Goal: Task Accomplishment & Management: Manage account settings

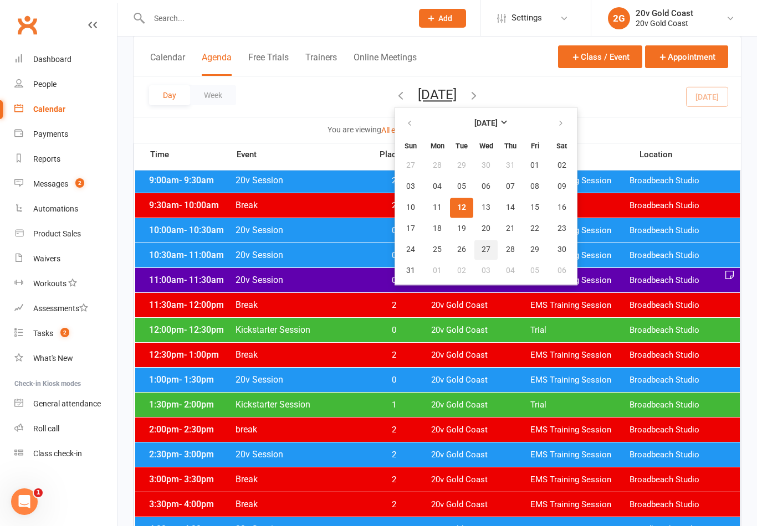
click at [474, 241] on button "27" at bounding box center [485, 250] width 23 height 20
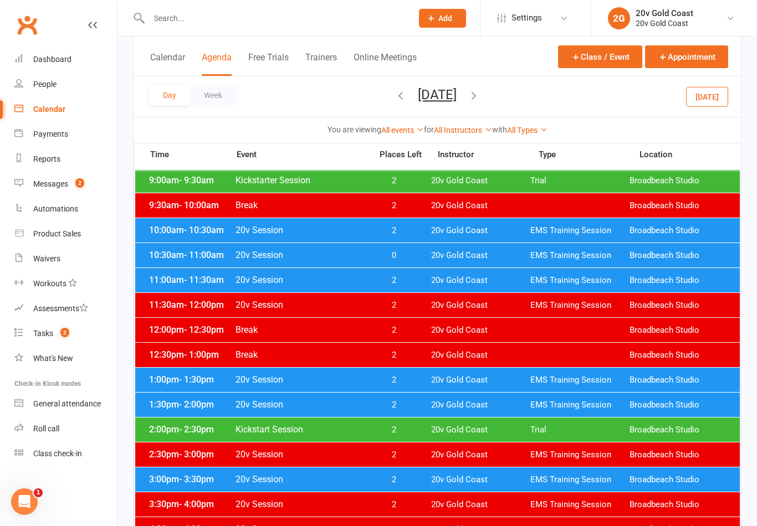
click at [480, 95] on icon "button" at bounding box center [474, 95] width 12 height 12
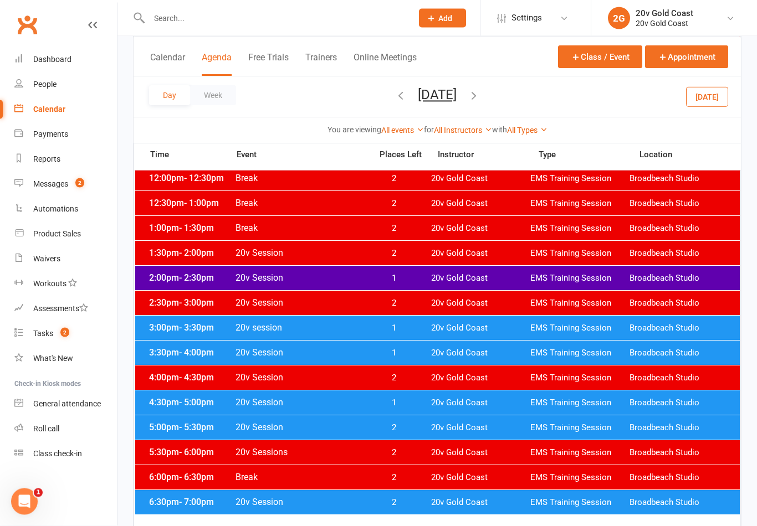
scroll to position [410, 0]
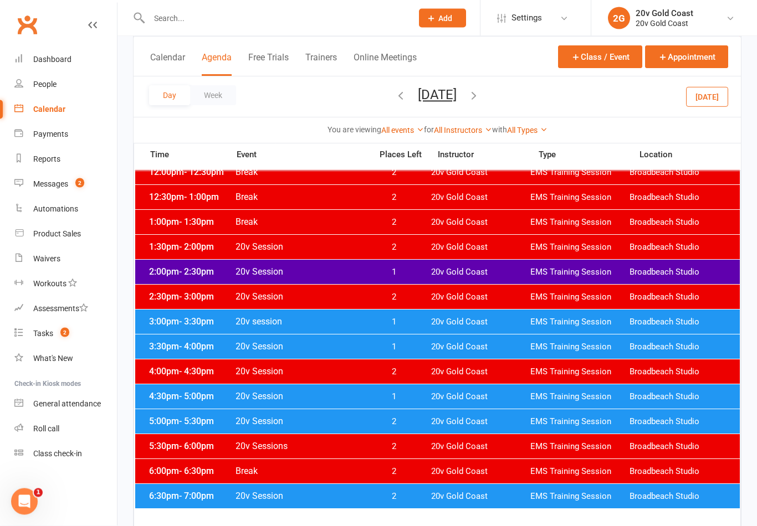
click at [401, 323] on span "1" at bounding box center [394, 323] width 58 height 11
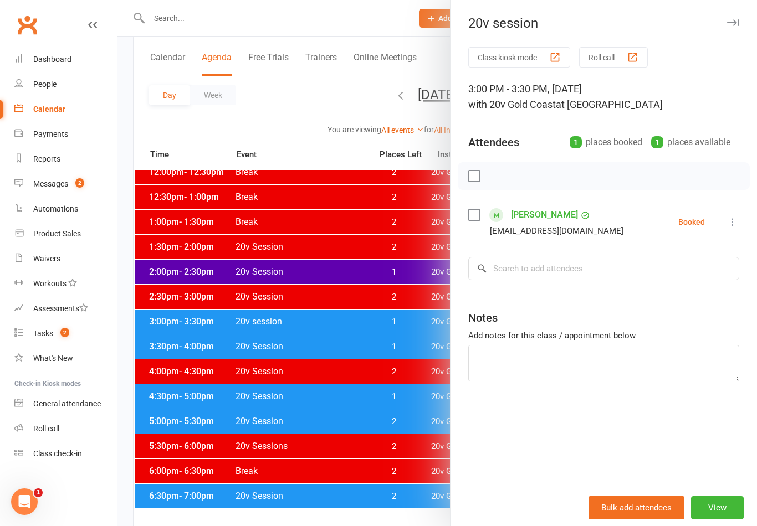
click at [415, 324] on div at bounding box center [437, 263] width 640 height 526
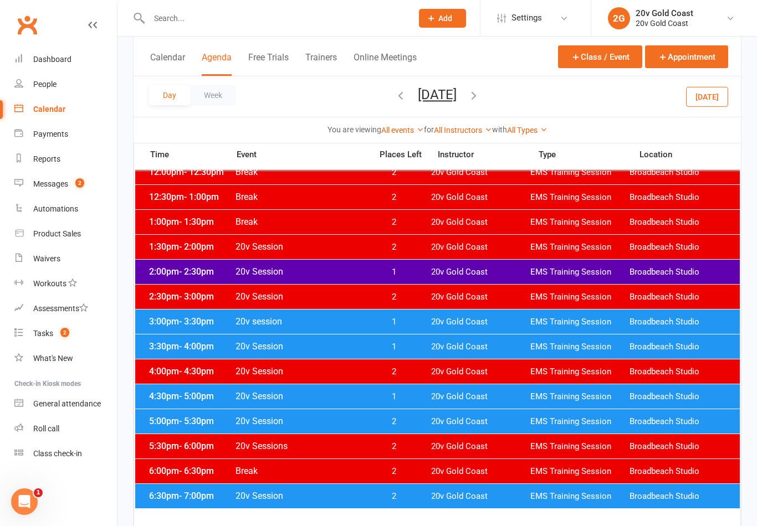
click at [409, 355] on div "3:30pm - 4:00pm 20v Session 1 20v Gold Coast EMS Training Session Broadbeach St…" at bounding box center [437, 347] width 605 height 24
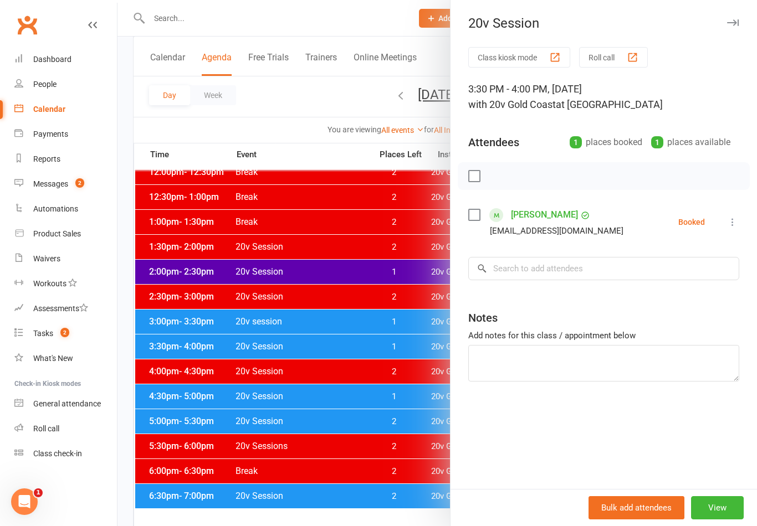
click at [413, 351] on div at bounding box center [437, 263] width 640 height 526
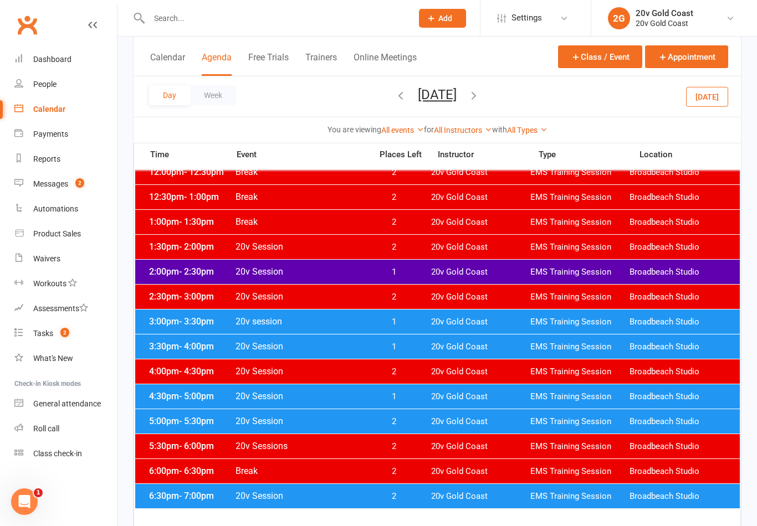
click at [408, 395] on span "1" at bounding box center [394, 397] width 58 height 11
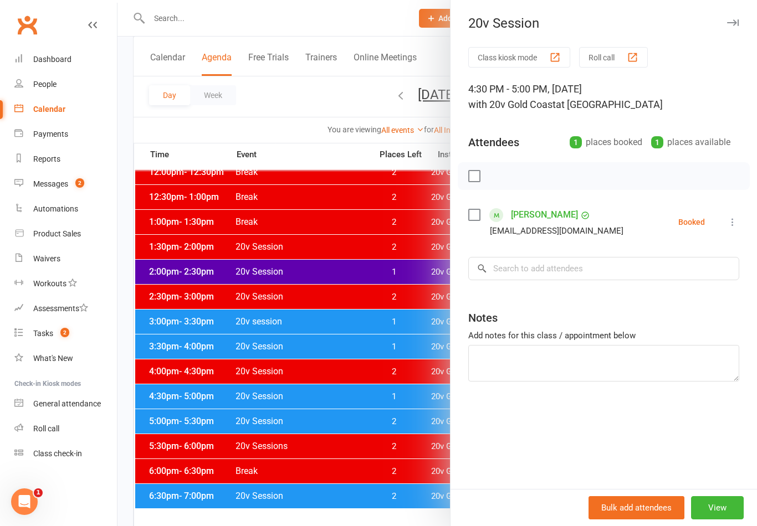
click at [410, 321] on div at bounding box center [437, 263] width 640 height 526
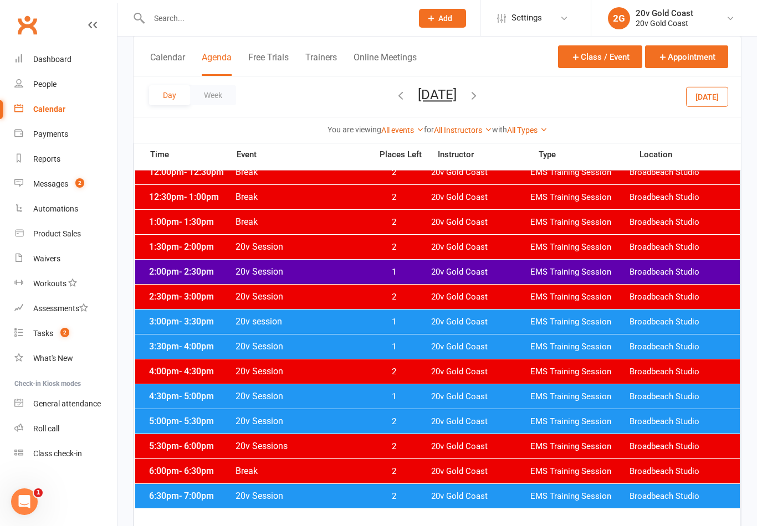
click at [418, 321] on span "1" at bounding box center [394, 322] width 58 height 11
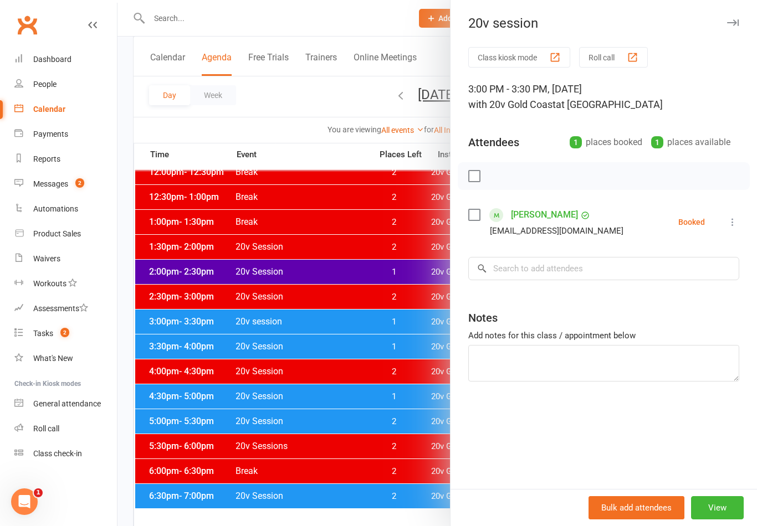
click at [410, 358] on div at bounding box center [437, 263] width 640 height 526
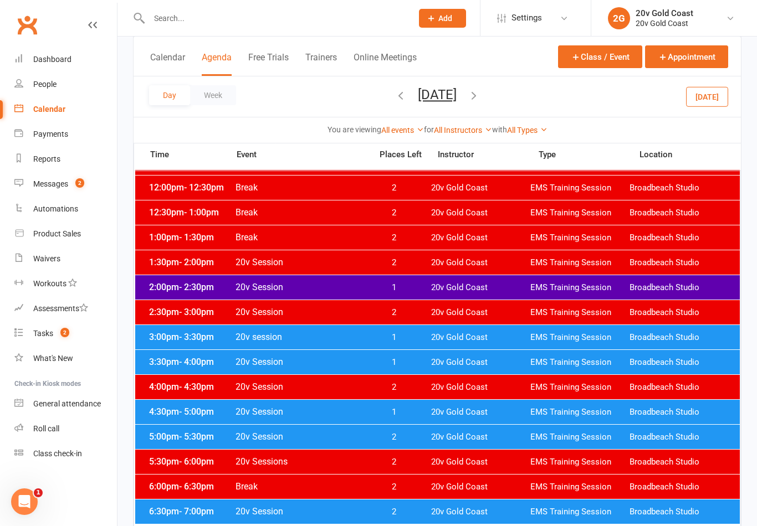
scroll to position [403, 0]
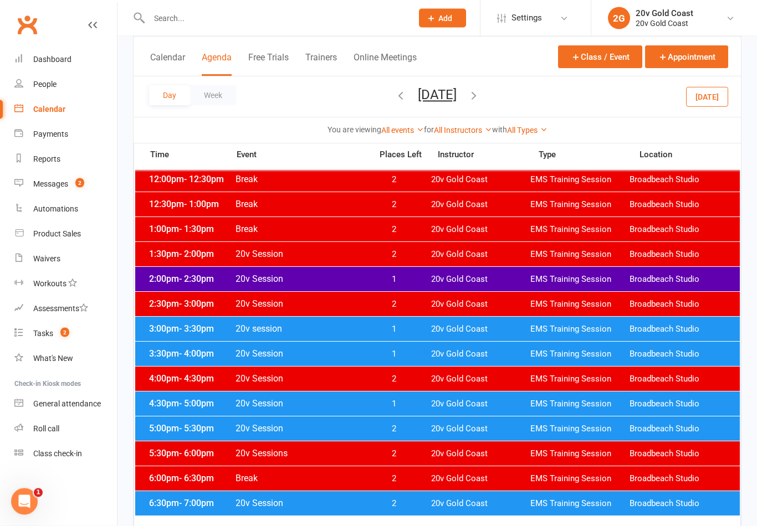
click at [401, 403] on span "1" at bounding box center [394, 405] width 58 height 11
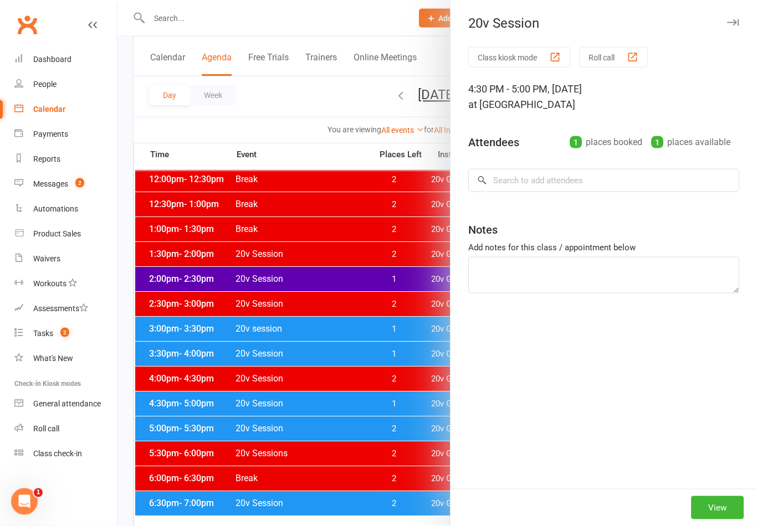
scroll to position [403, 0]
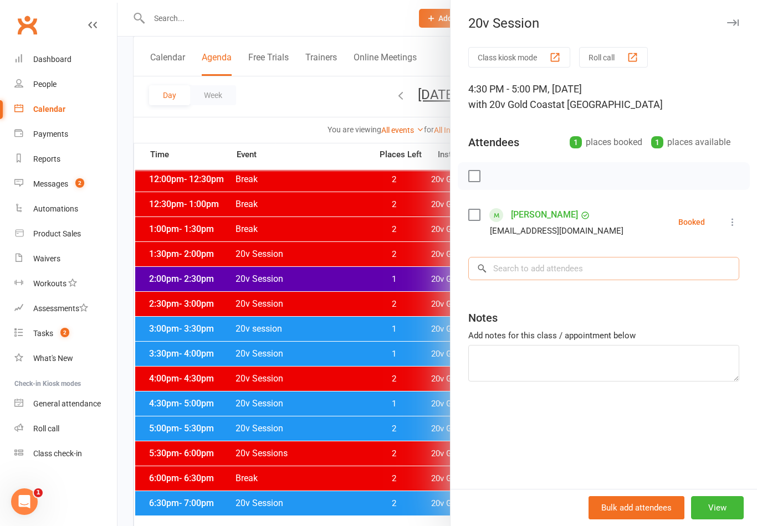
click at [577, 267] on input "search" at bounding box center [603, 268] width 271 height 23
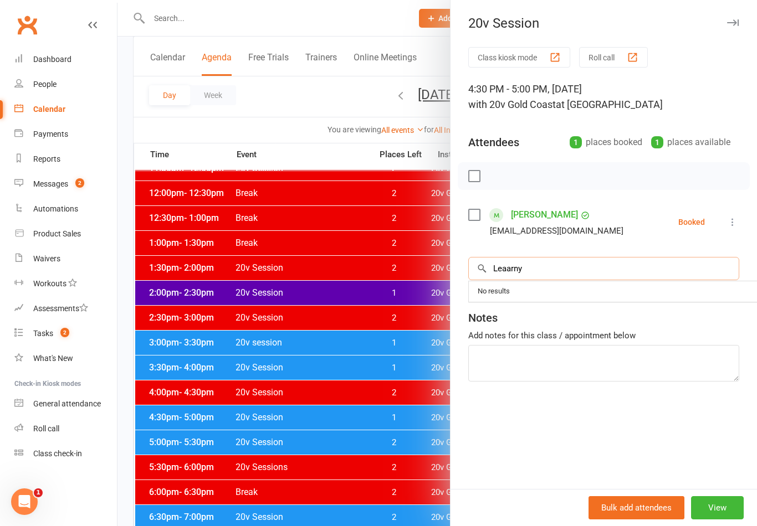
scroll to position [389, 0]
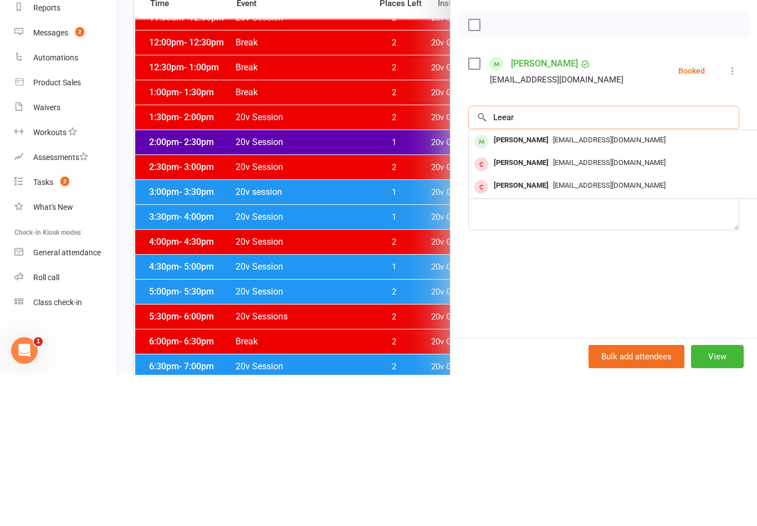
type input "Leear"
click at [533, 284] on div "Leearney Hogan" at bounding box center [521, 292] width 64 height 16
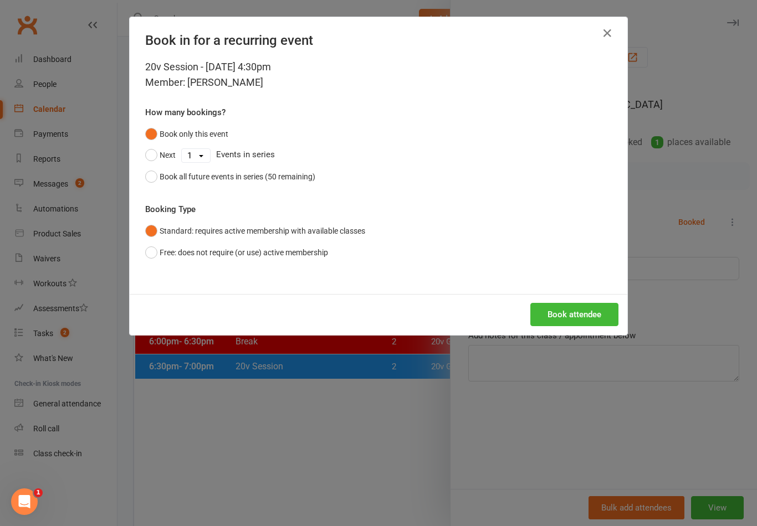
click at [586, 322] on button "Book attendee" at bounding box center [574, 314] width 88 height 23
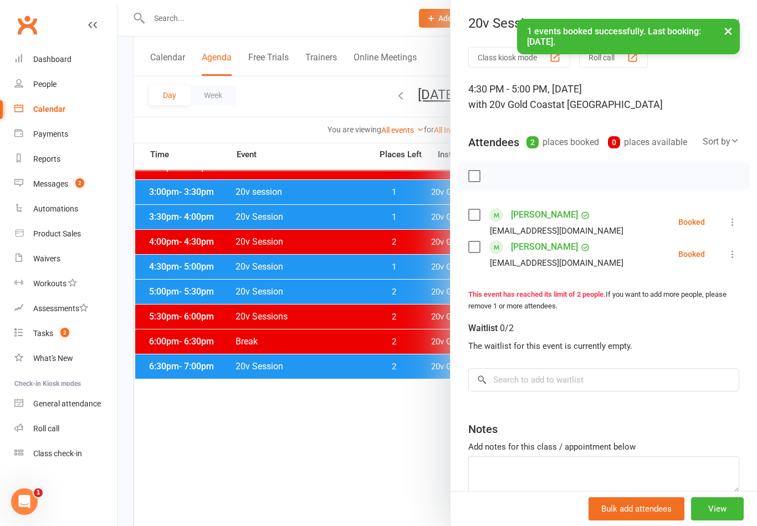
click at [363, 442] on div at bounding box center [437, 263] width 640 height 526
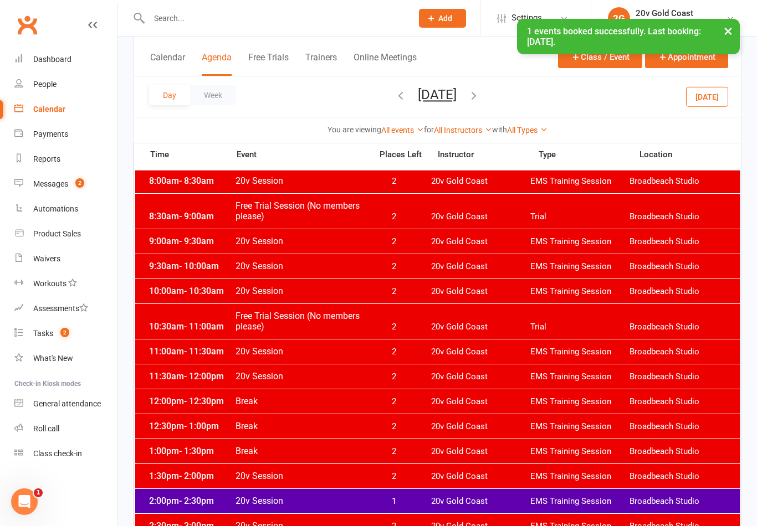
scroll to position [0, 0]
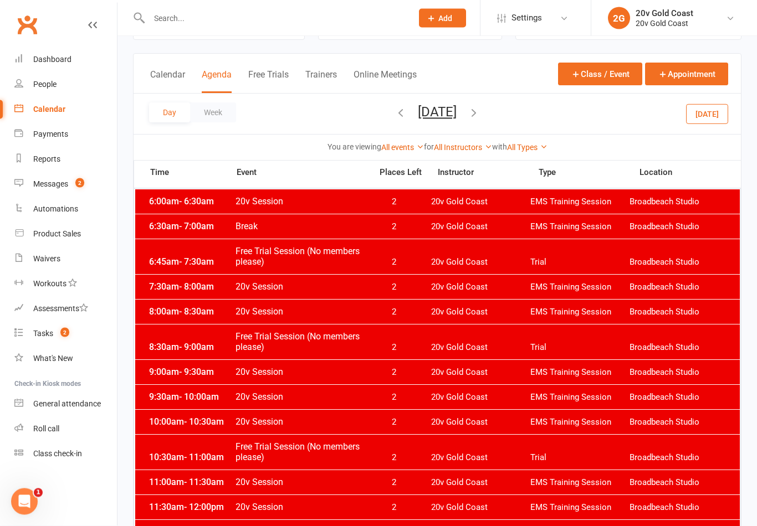
click at [724, 112] on button "[DATE]" at bounding box center [707, 114] width 42 height 20
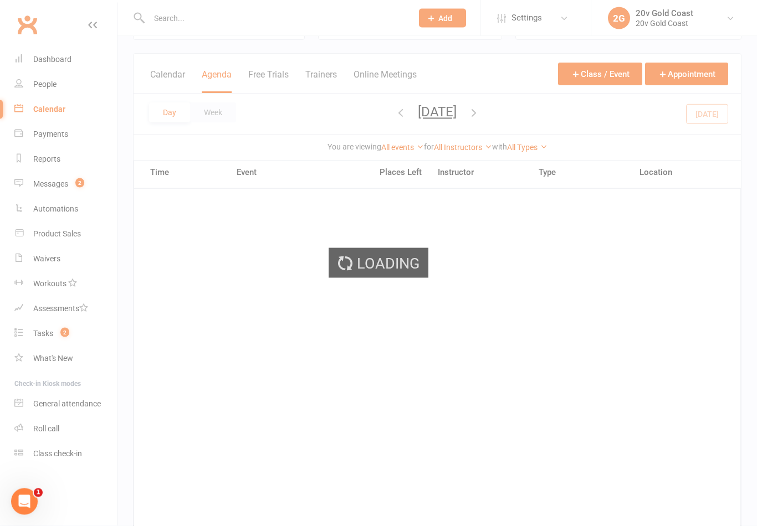
scroll to position [50, 0]
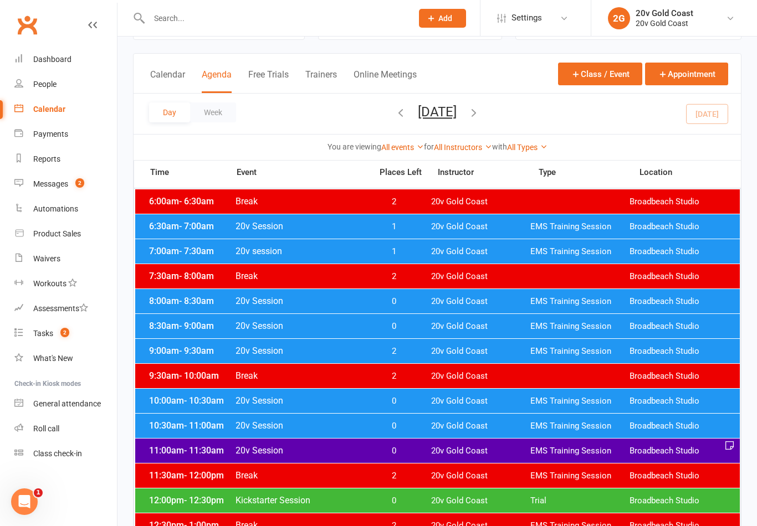
click at [457, 113] on button "[DATE]" at bounding box center [437, 112] width 39 height 16
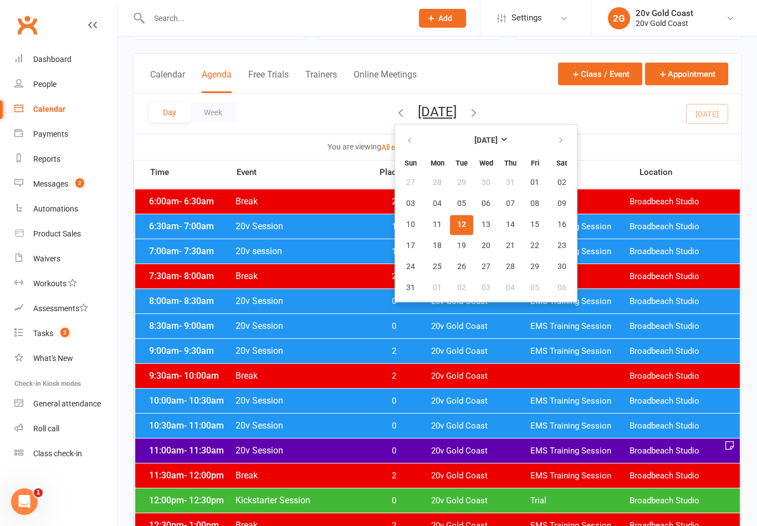
click at [450, 268] on button "26" at bounding box center [461, 267] width 23 height 20
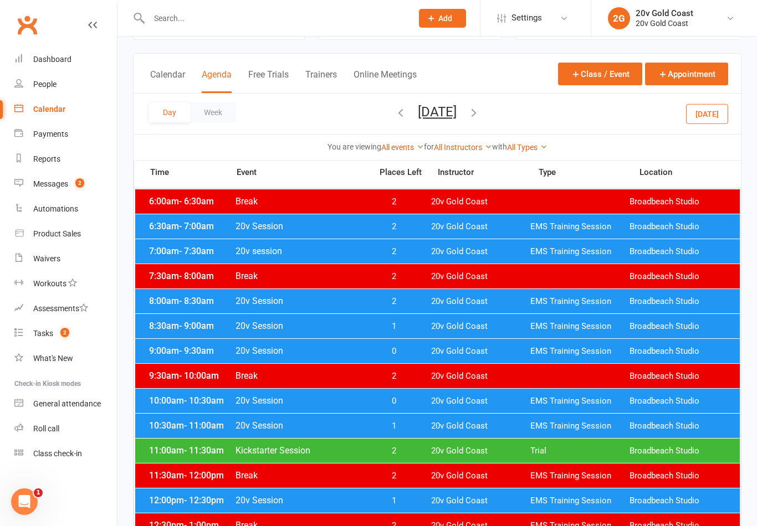
click at [710, 120] on button "[DATE]" at bounding box center [707, 114] width 42 height 20
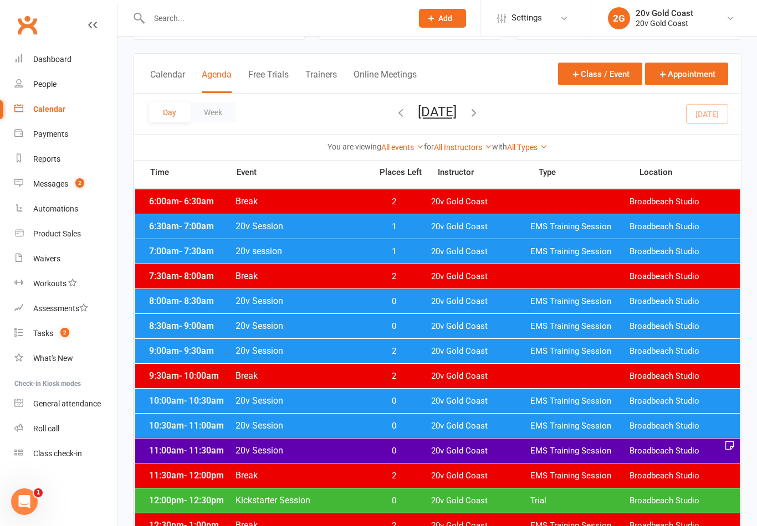
click at [457, 110] on button "[DATE]" at bounding box center [437, 112] width 39 height 16
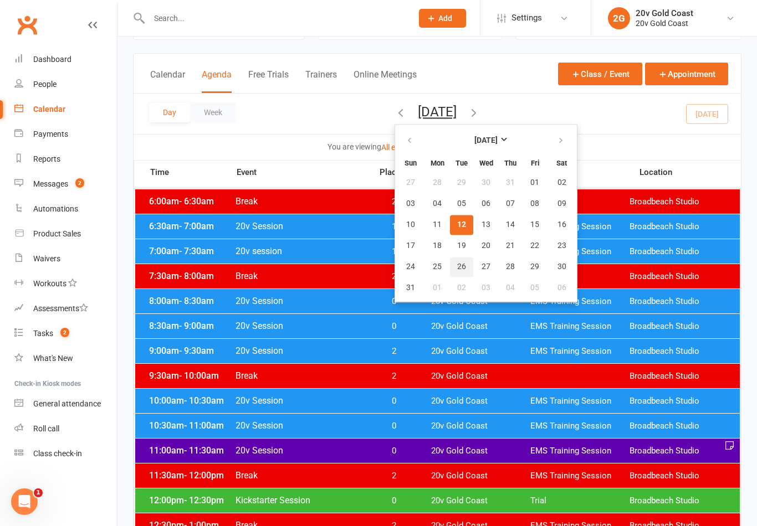
click at [450, 260] on button "26" at bounding box center [461, 267] width 23 height 20
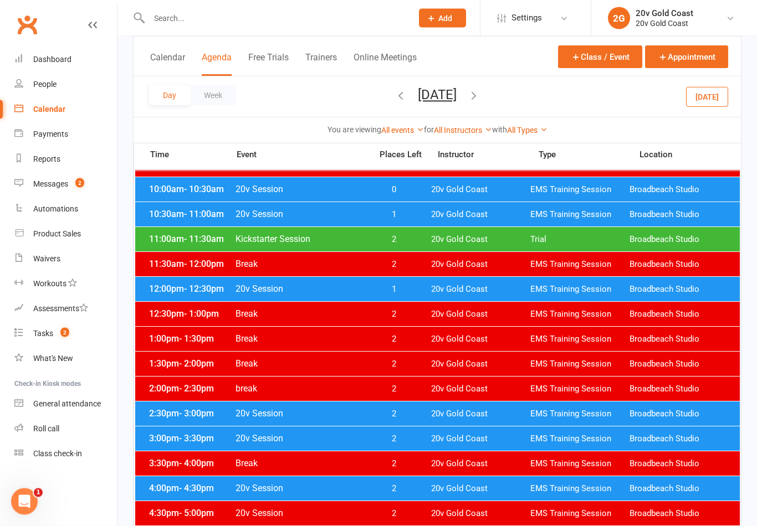
scroll to position [261, 0]
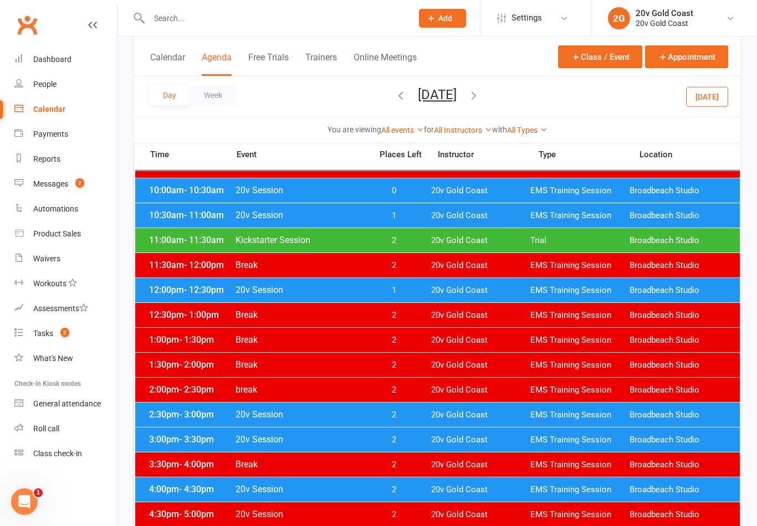
click at [457, 94] on button "Tuesday, Aug 26, 2025" at bounding box center [437, 95] width 39 height 16
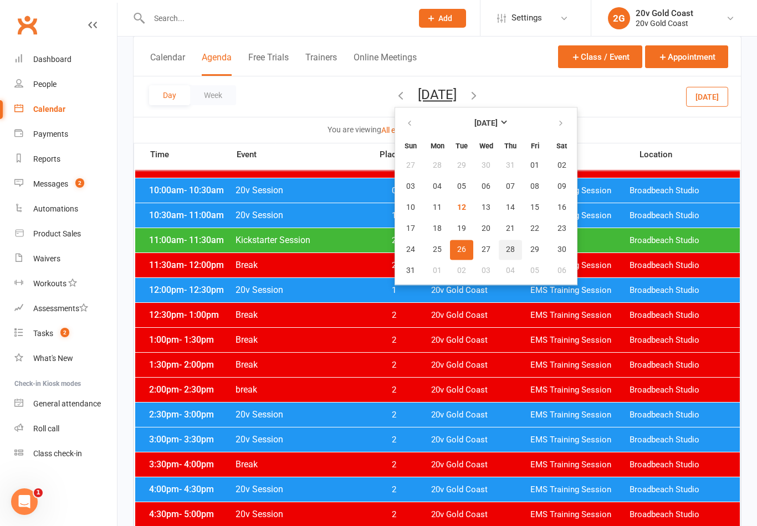
click at [499, 247] on button "28" at bounding box center [510, 250] width 23 height 20
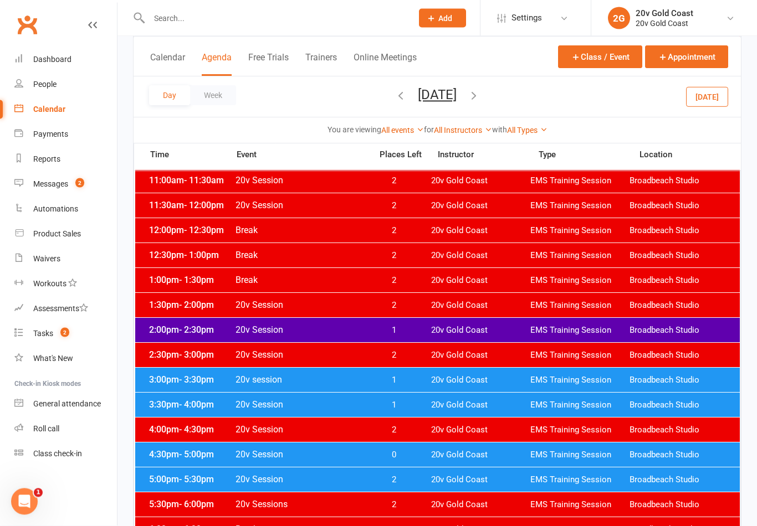
click at [405, 458] on span "0" at bounding box center [394, 456] width 58 height 11
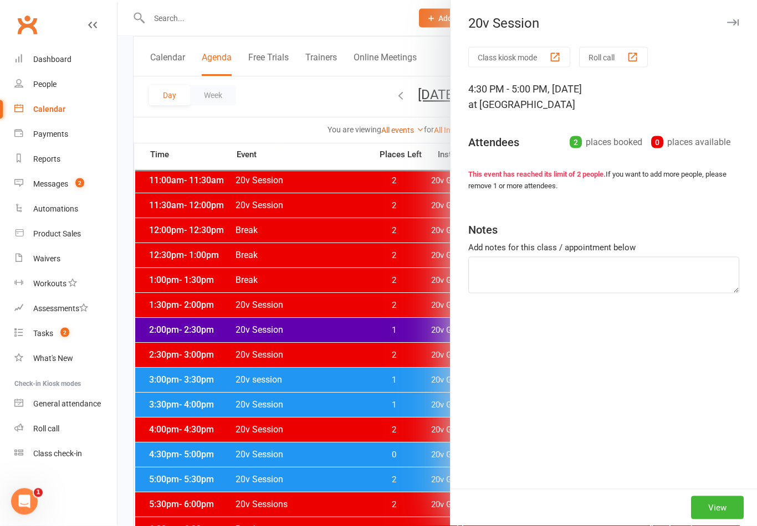
scroll to position [352, 0]
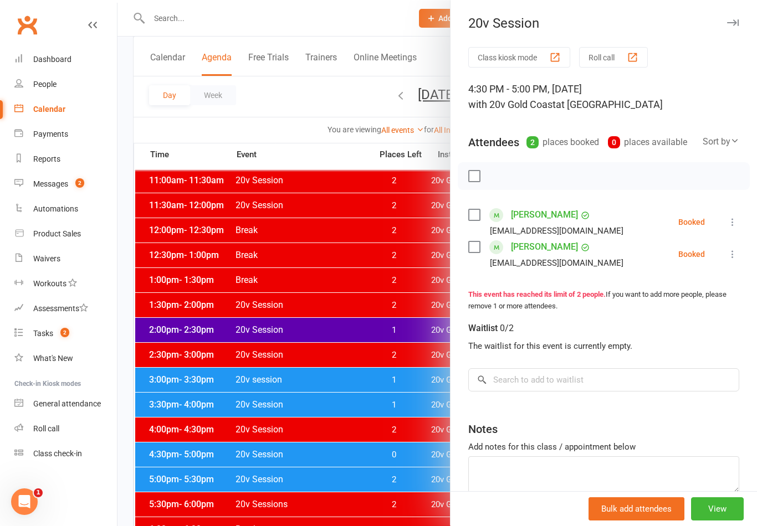
click at [367, 398] on div at bounding box center [437, 263] width 640 height 526
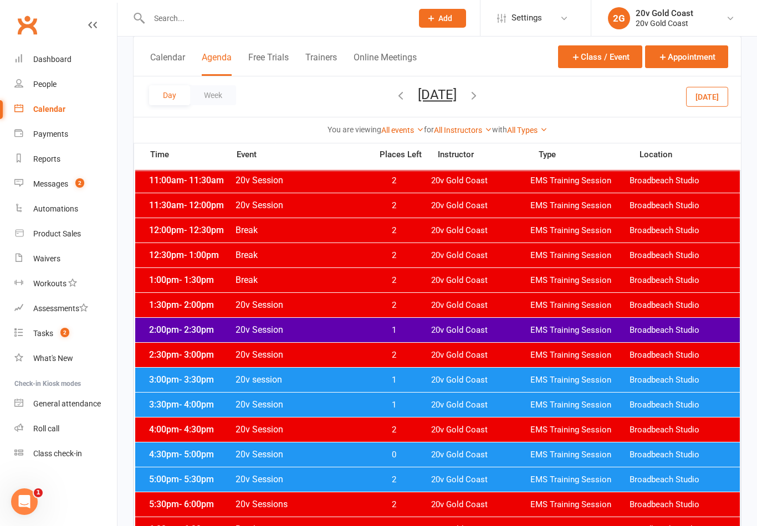
click at [714, 91] on button "[DATE]" at bounding box center [707, 96] width 42 height 20
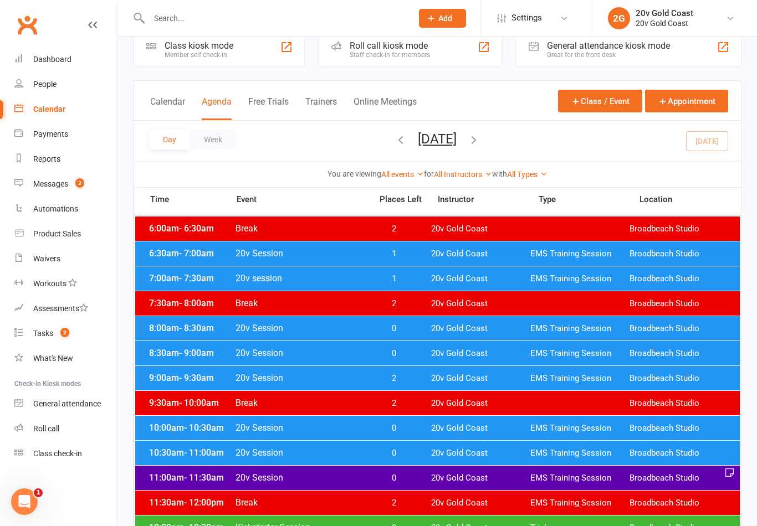
scroll to position [0, 0]
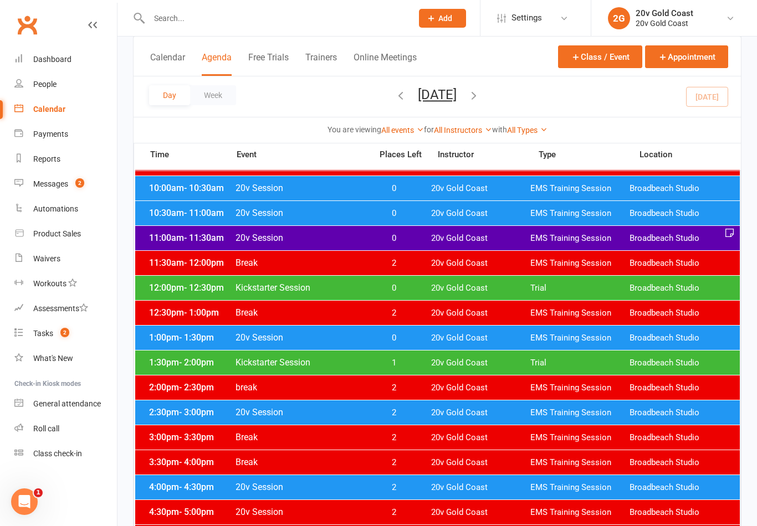
click at [411, 368] on span "1" at bounding box center [394, 363] width 58 height 11
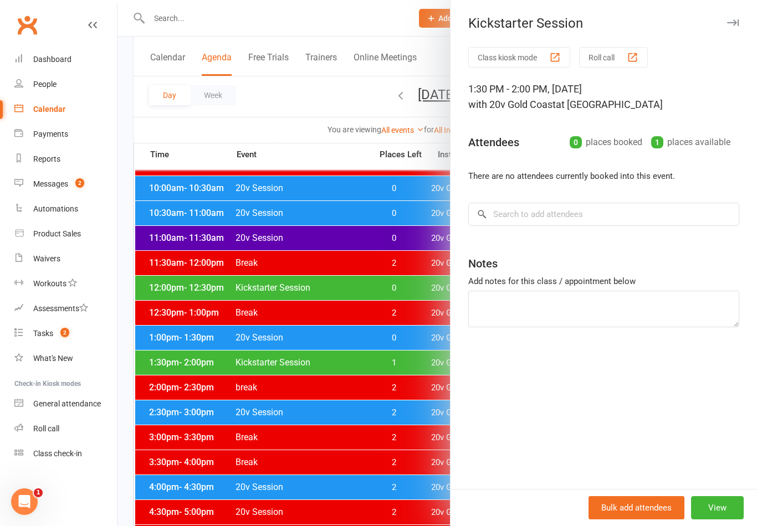
click at [394, 411] on div at bounding box center [437, 263] width 640 height 526
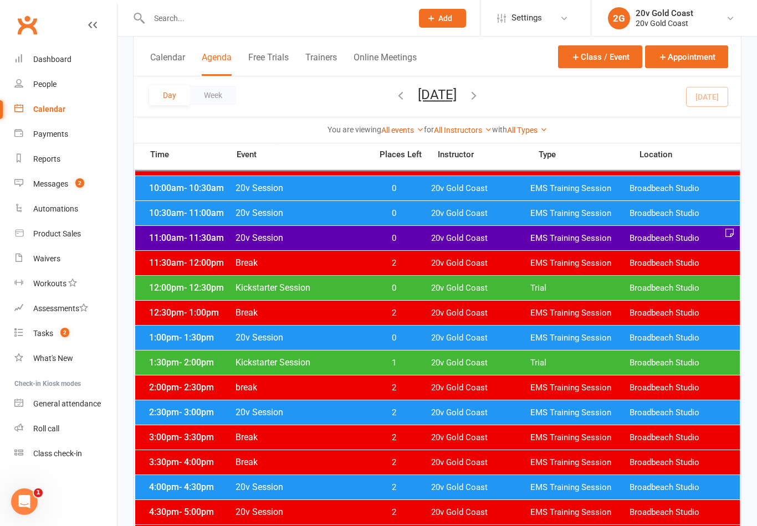
click at [401, 357] on div "1:30pm - 2:00pm Kickstarter Session 1 20v Gold Coast Trial Broadbeach Studio" at bounding box center [437, 363] width 605 height 24
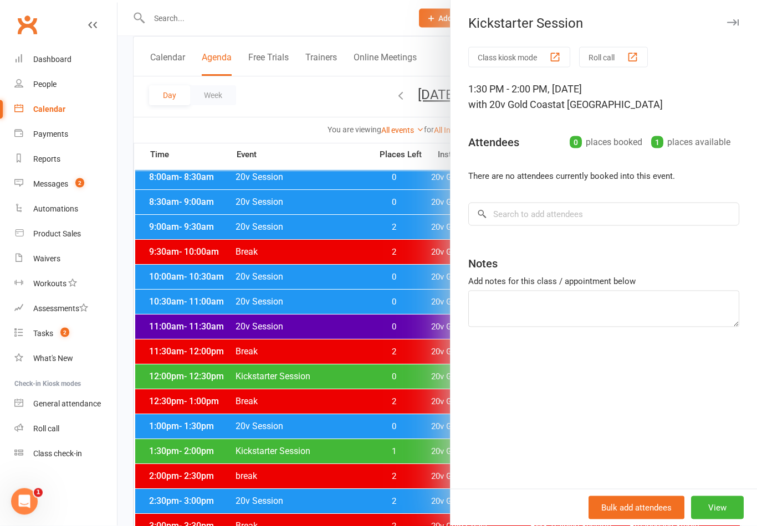
click at [401, 457] on div at bounding box center [437, 263] width 640 height 526
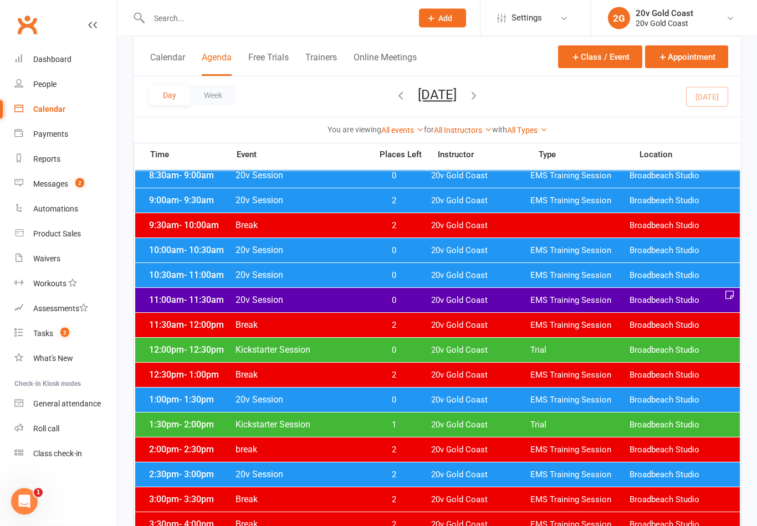
scroll to position [280, 0]
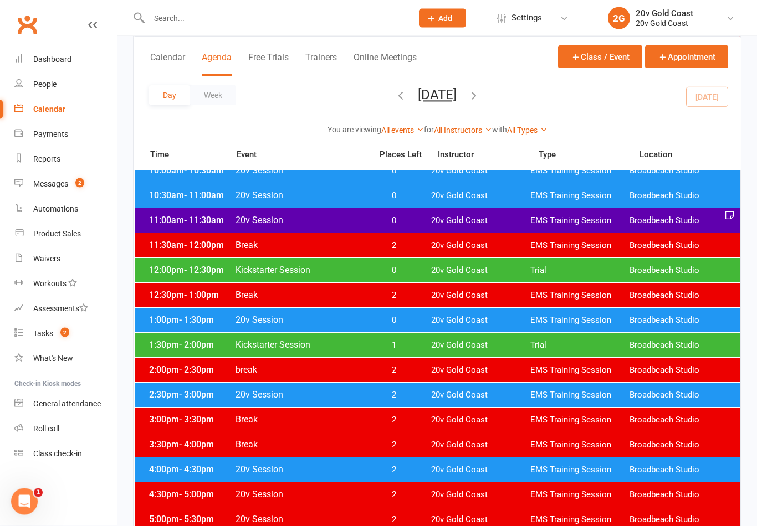
click at [409, 343] on span "1" at bounding box center [394, 346] width 58 height 11
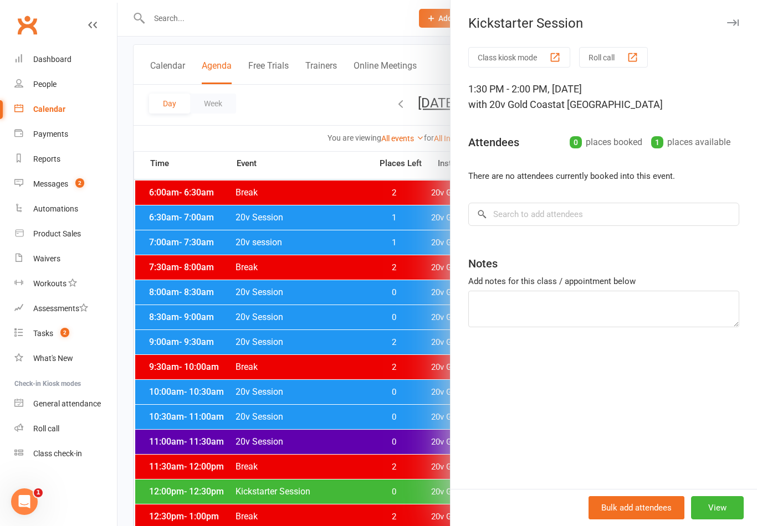
scroll to position [0, 0]
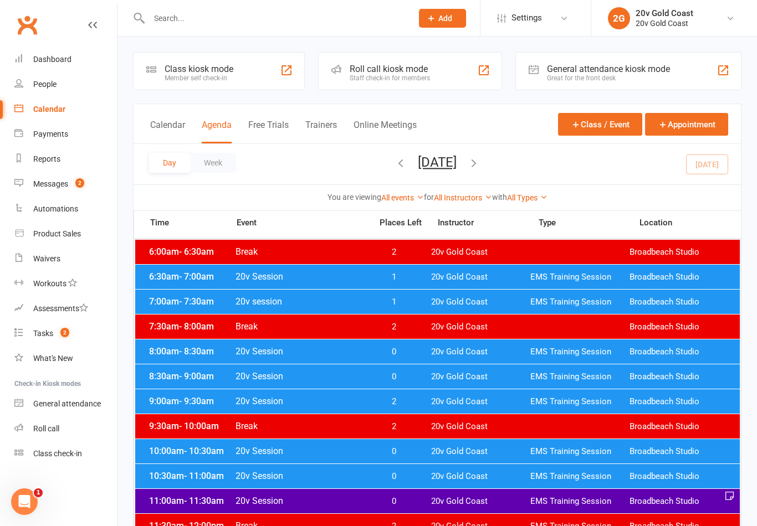
click at [714, 167] on div "Day Week Tuesday, Aug 12, 2025 August 2025 Sun Mon Tue Wed Thu Fri Sat 27 28 29…" at bounding box center [437, 164] width 607 height 40
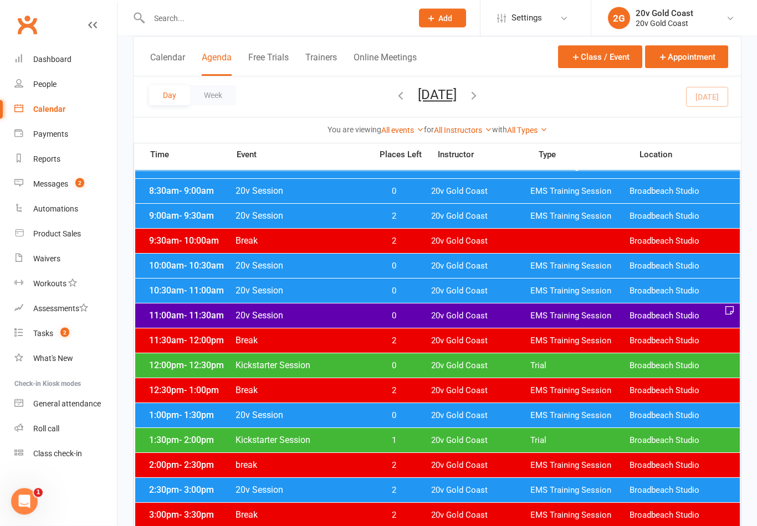
scroll to position [186, 0]
click at [399, 371] on span "0" at bounding box center [394, 366] width 58 height 11
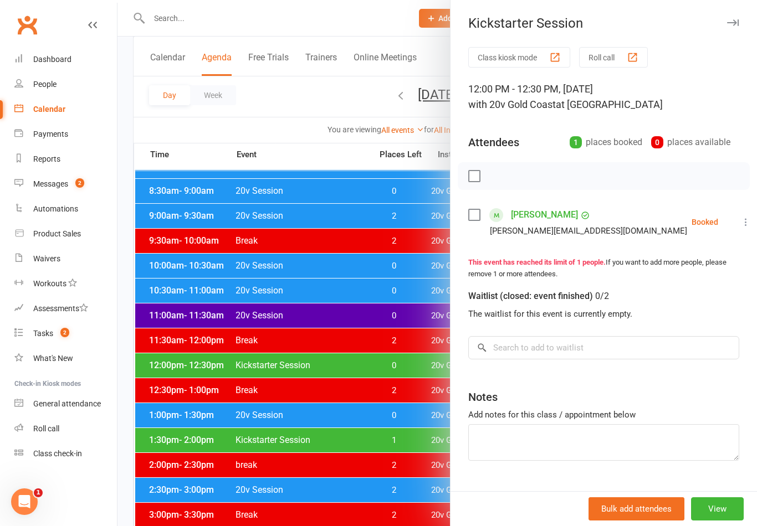
click at [405, 375] on div at bounding box center [437, 263] width 640 height 526
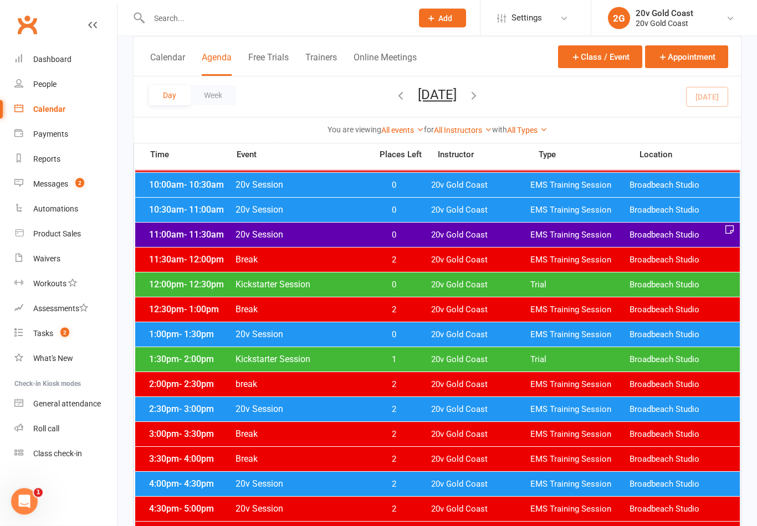
click at [406, 351] on div "1:30pm - 2:00pm Kickstarter Session 1 20v Gold Coast Trial Broadbeach Studio" at bounding box center [437, 360] width 605 height 24
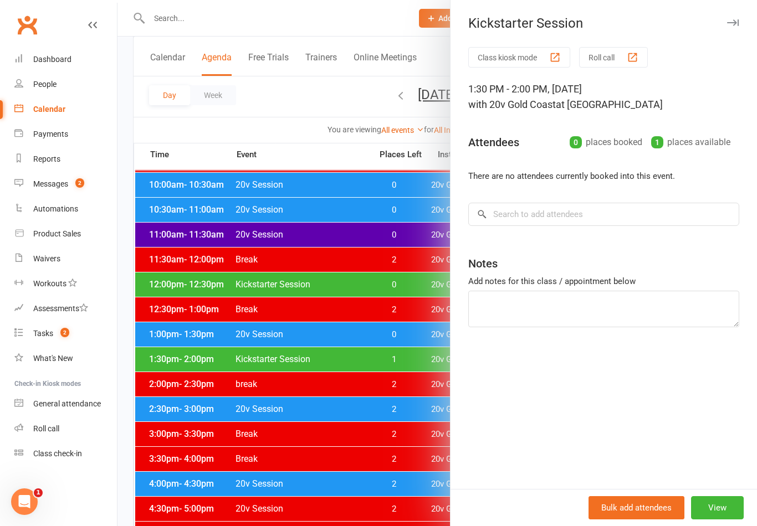
click at [717, 520] on button "View" at bounding box center [717, 508] width 53 height 23
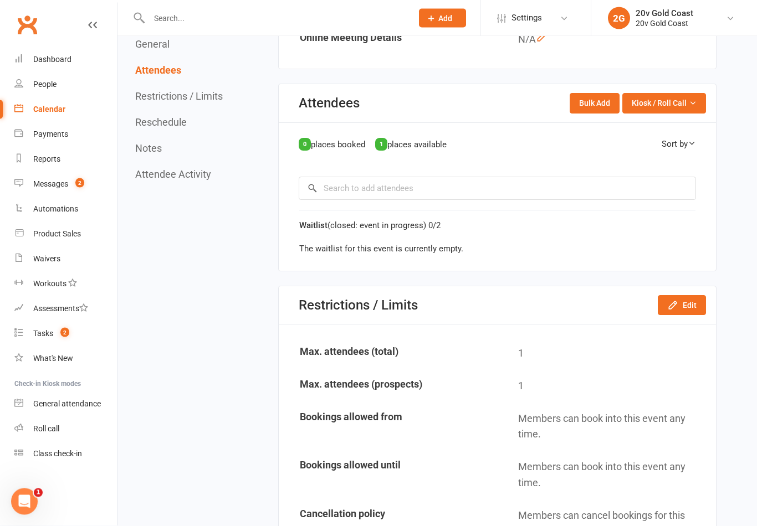
scroll to position [356, 0]
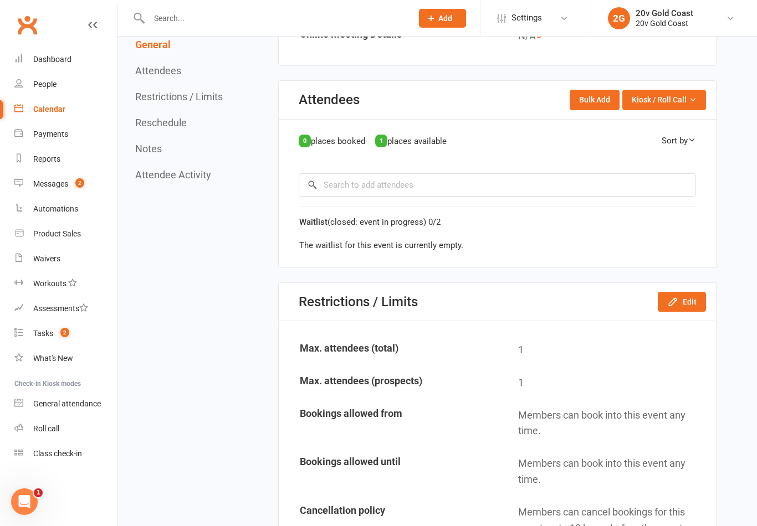
click at [686, 299] on button "Edit" at bounding box center [682, 302] width 48 height 20
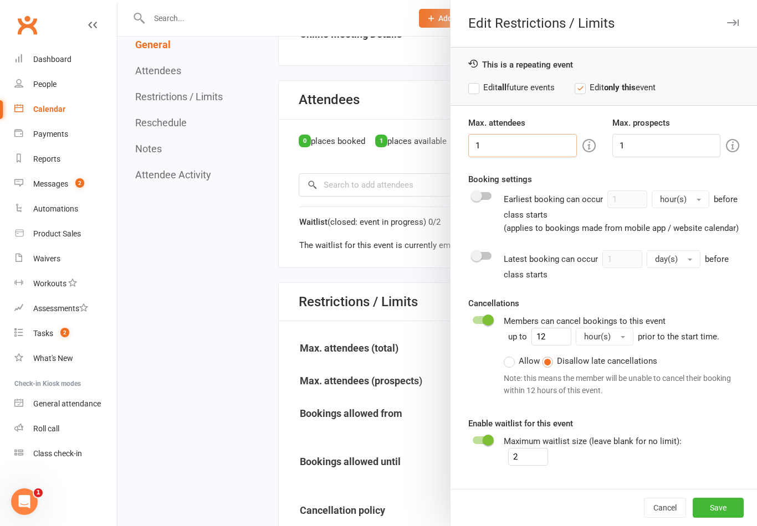
click at [516, 141] on input "1" at bounding box center [522, 145] width 108 height 23
type input "0"
type input "2"
click at [653, 141] on input "1" at bounding box center [666, 145] width 108 height 23
type input "2"
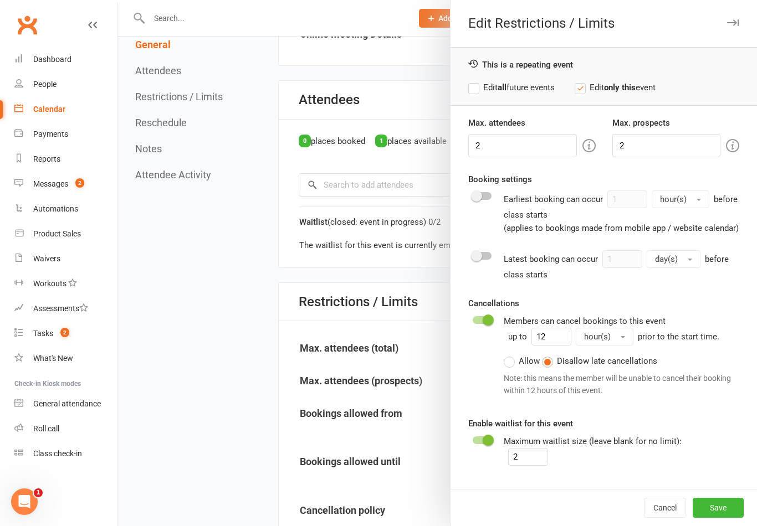
click at [724, 518] on button "Save" at bounding box center [718, 508] width 51 height 20
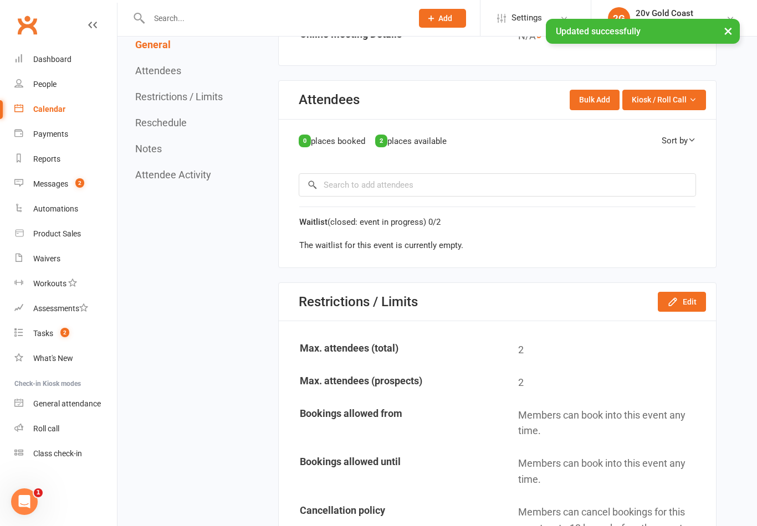
click at [57, 105] on div "Calendar" at bounding box center [49, 109] width 32 height 9
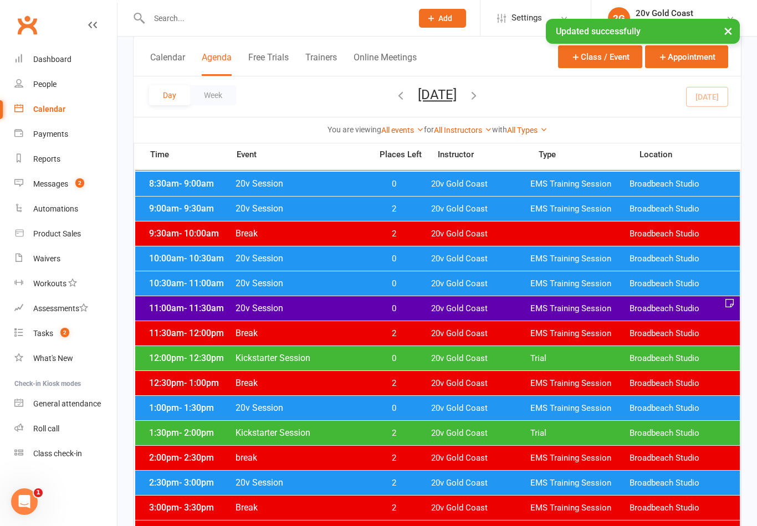
scroll to position [193, 0]
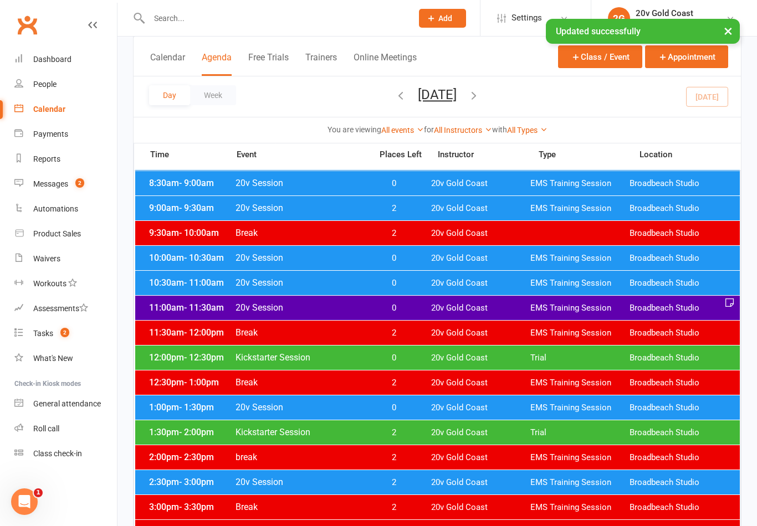
click at [405, 359] on span "0" at bounding box center [394, 358] width 58 height 11
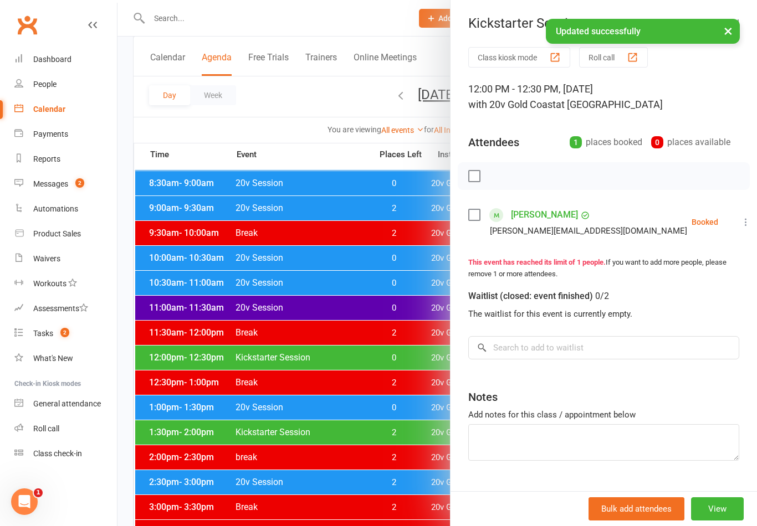
click at [722, 521] on button "View" at bounding box center [717, 509] width 53 height 23
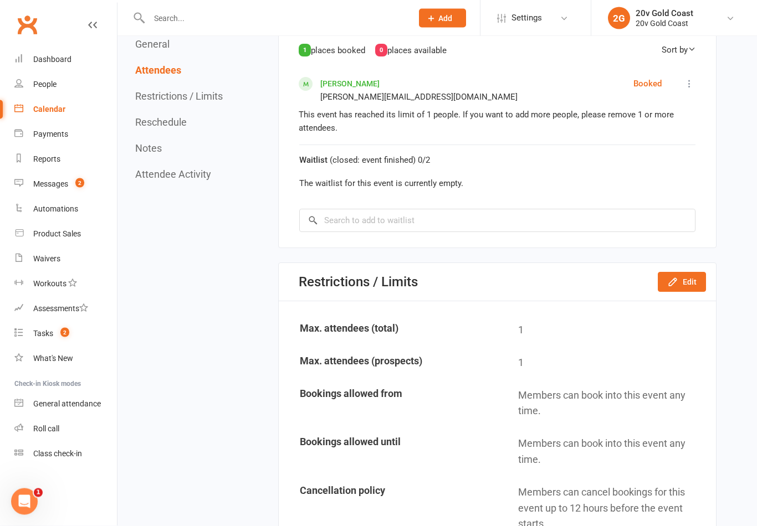
scroll to position [446, 0]
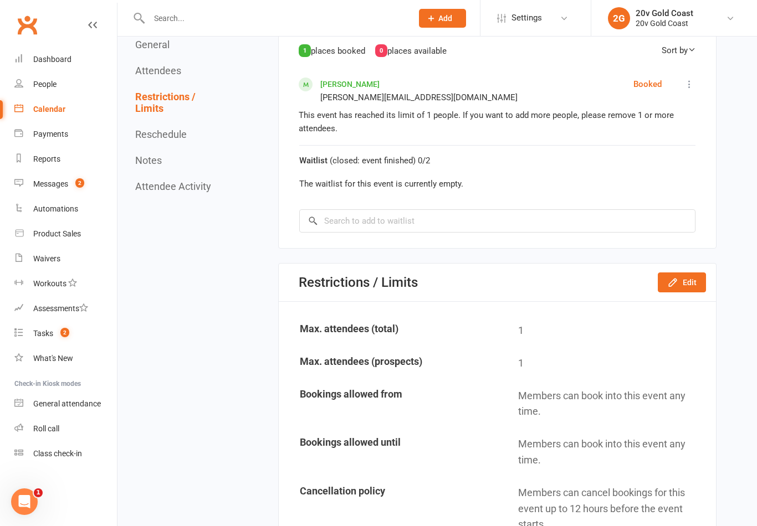
click at [692, 282] on button "Edit" at bounding box center [682, 283] width 48 height 20
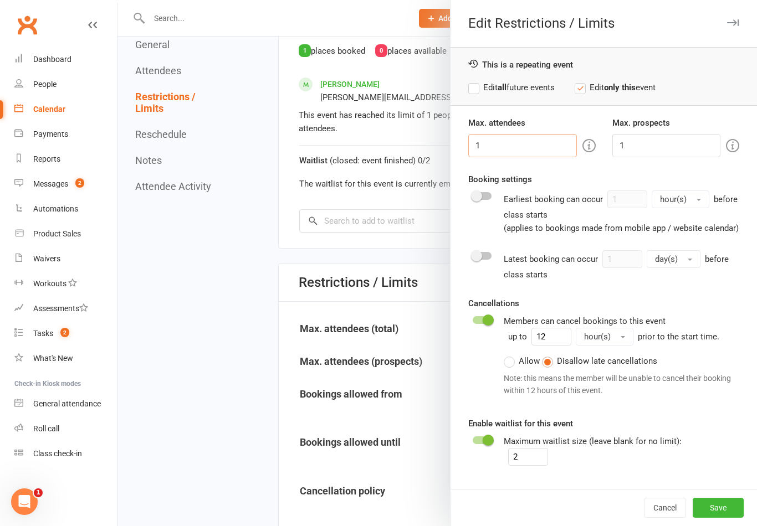
click at [512, 145] on input "1" at bounding box center [522, 145] width 108 height 23
type input "2"
click at [675, 149] on input "1" at bounding box center [666, 145] width 108 height 23
type input "2"
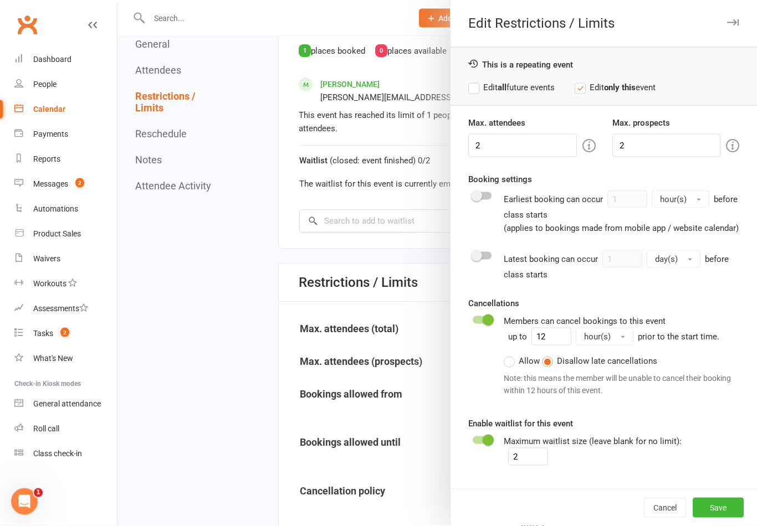
click at [729, 518] on button "Save" at bounding box center [718, 508] width 51 height 20
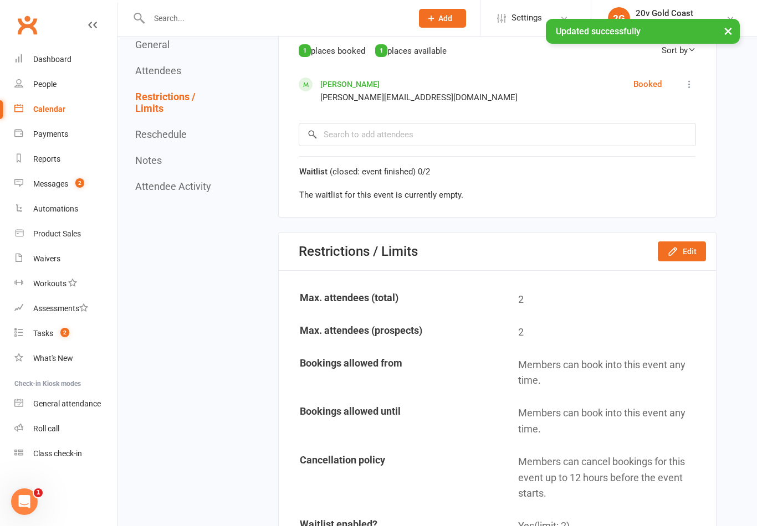
click at [53, 106] on div "Calendar" at bounding box center [49, 109] width 32 height 9
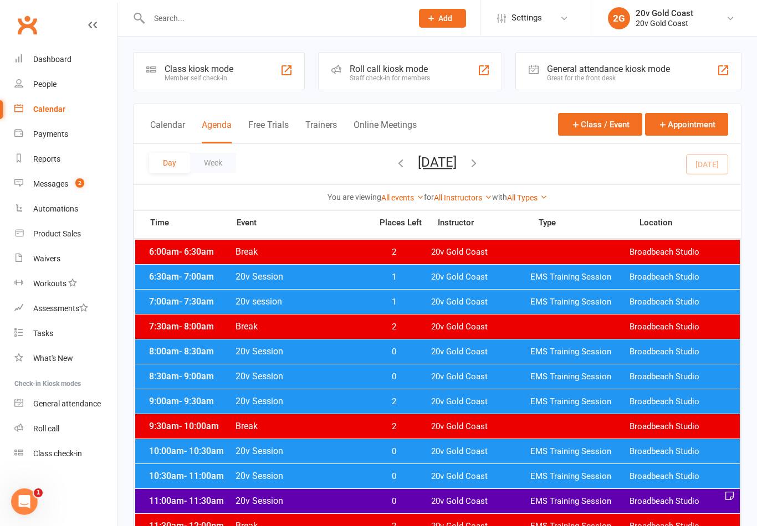
click at [703, 165] on div "Day Week [DATE] [DATE] Sun Mon Tue Wed Thu Fri Sat 27 28 29 30 31 01 02 03 04 0…" at bounding box center [437, 164] width 607 height 40
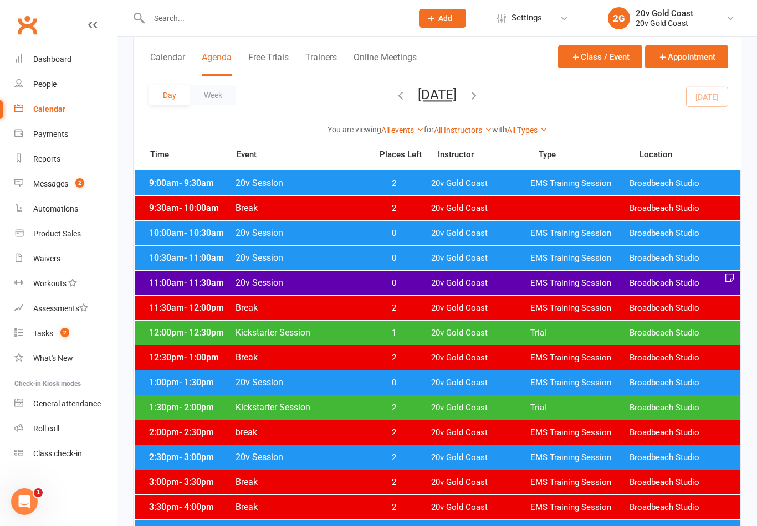
scroll to position [314, 0]
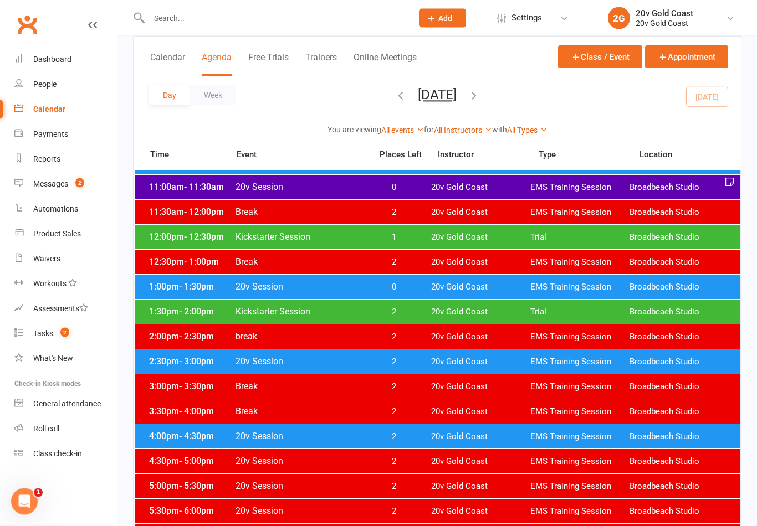
click at [410, 361] on span "2" at bounding box center [394, 362] width 58 height 11
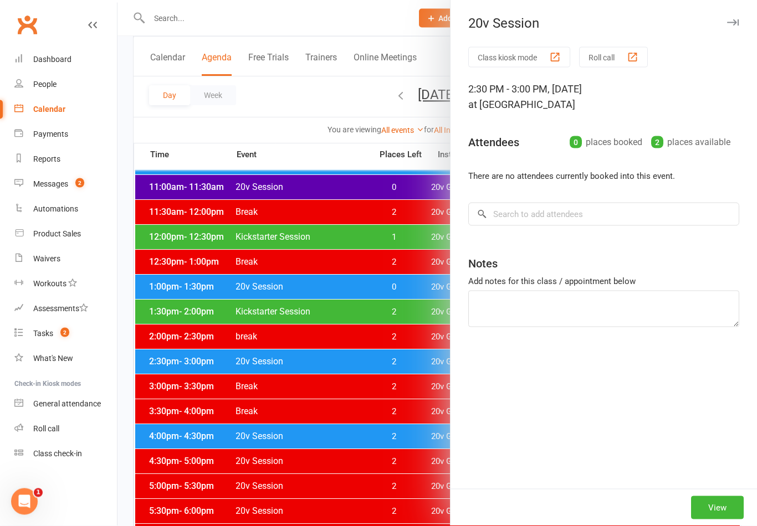
scroll to position [314, 0]
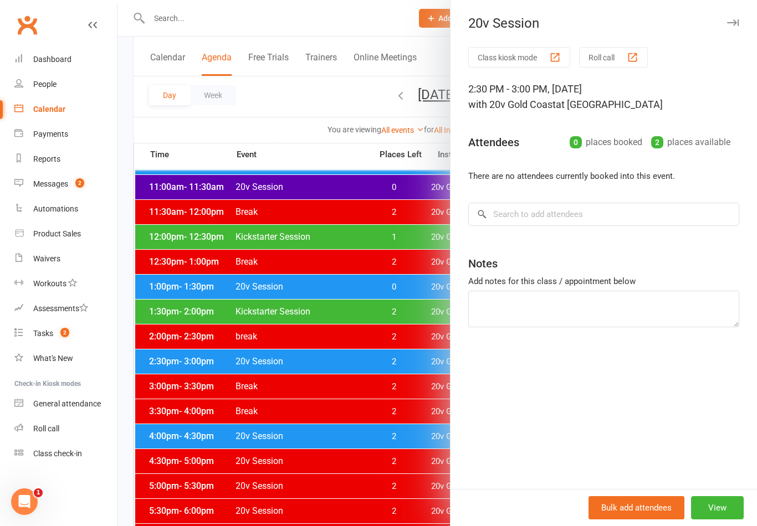
click at [412, 355] on div at bounding box center [437, 263] width 640 height 526
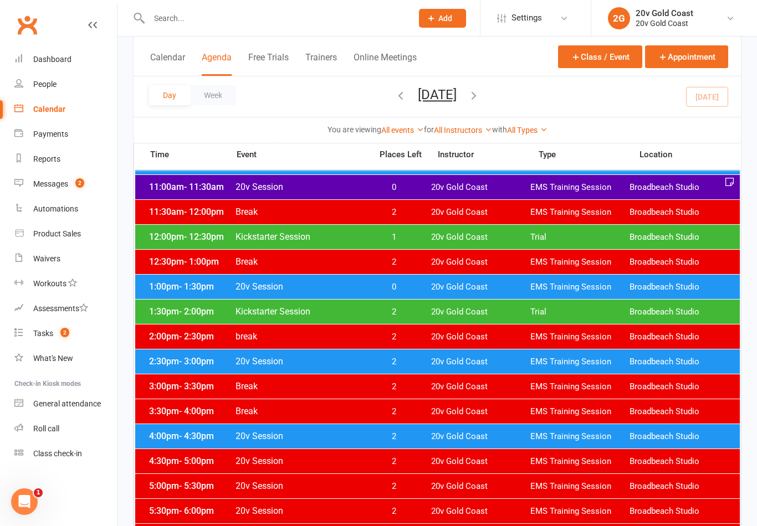
click at [66, 192] on link "Messages 2" at bounding box center [65, 184] width 103 height 25
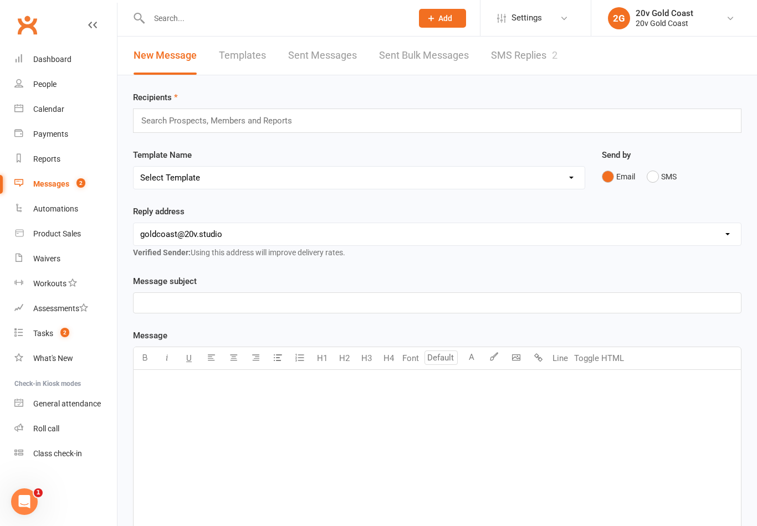
click at [526, 65] on link "SMS Replies 2" at bounding box center [524, 56] width 67 height 38
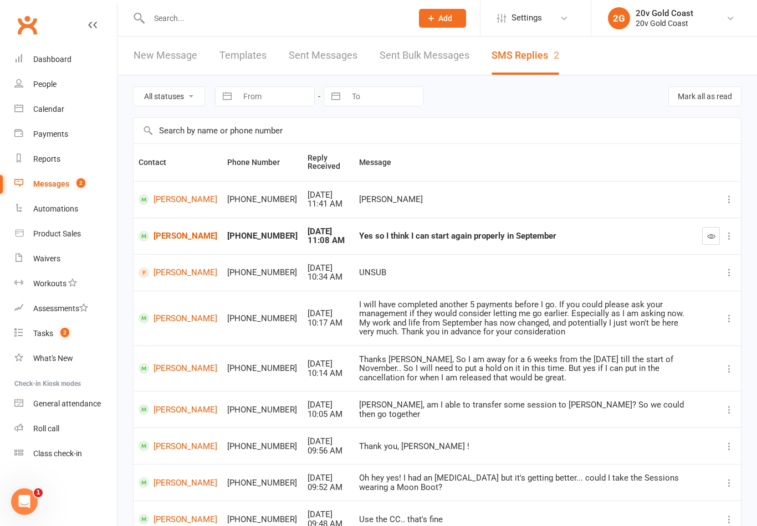
click at [493, 391] on td "[PERSON_NAME], am I able to transfer some session to [PERSON_NAME]? So we could…" at bounding box center [525, 409] width 343 height 37
click at [253, 19] on input "text" at bounding box center [275, 19] width 259 height 16
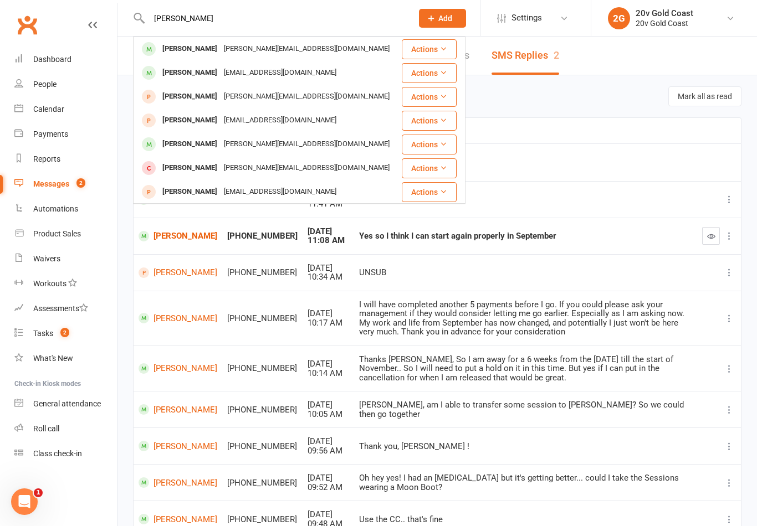
type input "[PERSON_NAME]"
click at [201, 45] on div "[PERSON_NAME]" at bounding box center [190, 49] width 62 height 16
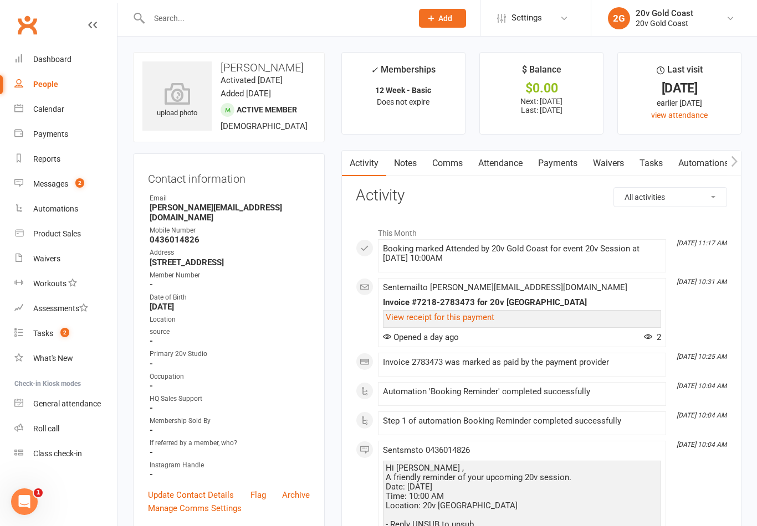
click at [500, 158] on link "Attendance" at bounding box center [501, 163] width 60 height 25
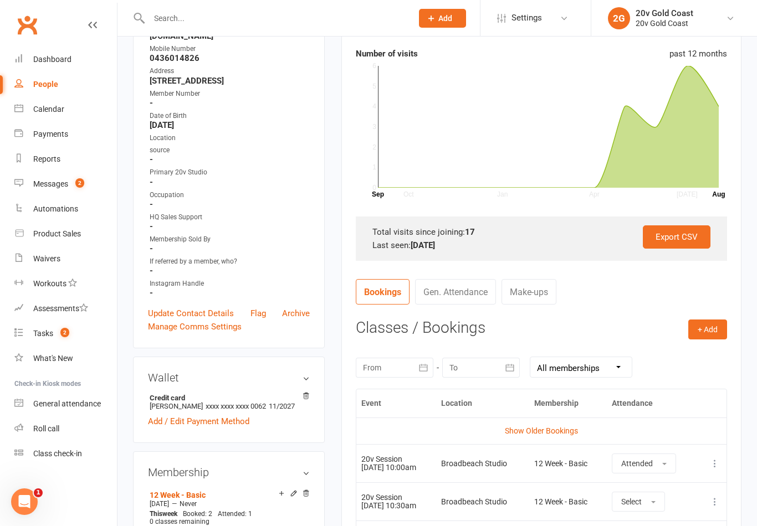
scroll to position [189, 0]
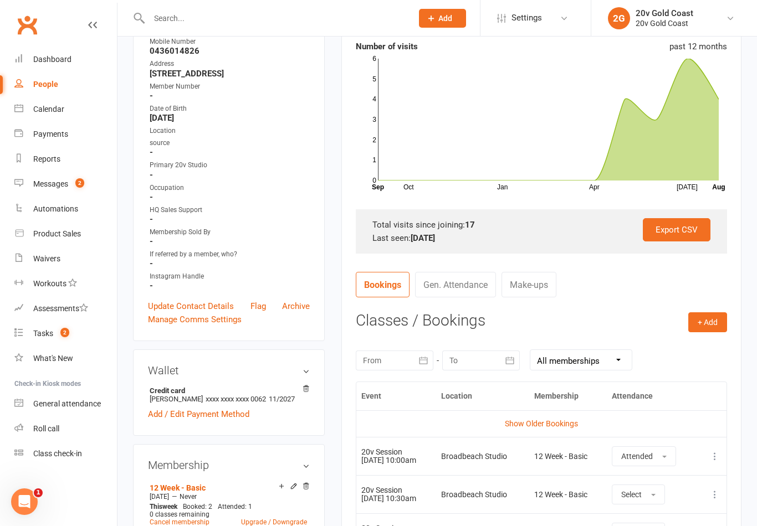
click at [546, 420] on link "Show Older Bookings" at bounding box center [541, 424] width 73 height 9
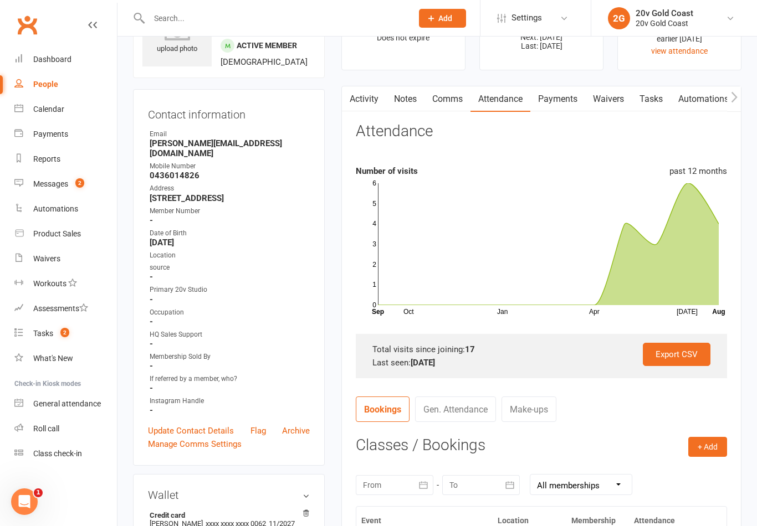
scroll to position [0, 0]
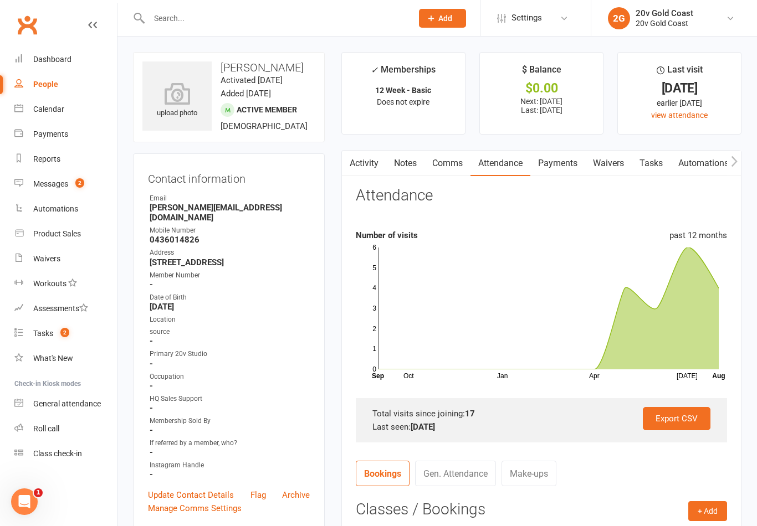
click at [556, 170] on link "Payments" at bounding box center [557, 163] width 55 height 25
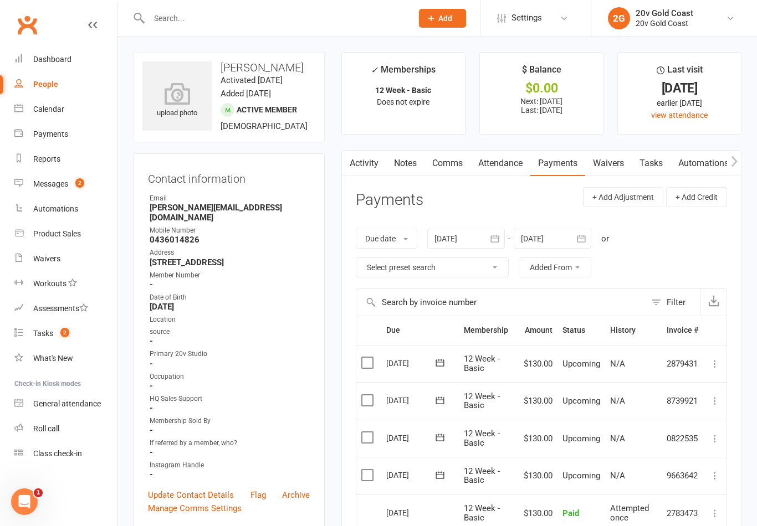
click at [508, 151] on link "Attendance" at bounding box center [501, 163] width 60 height 25
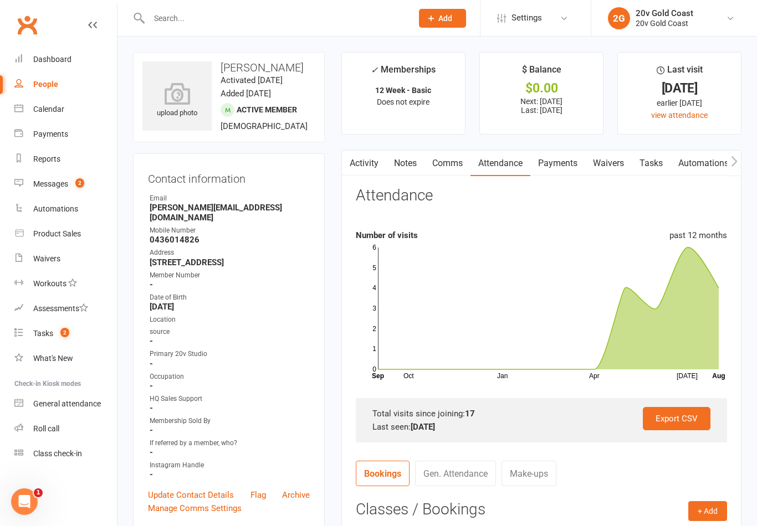
click at [53, 113] on div "Calendar" at bounding box center [48, 109] width 31 height 9
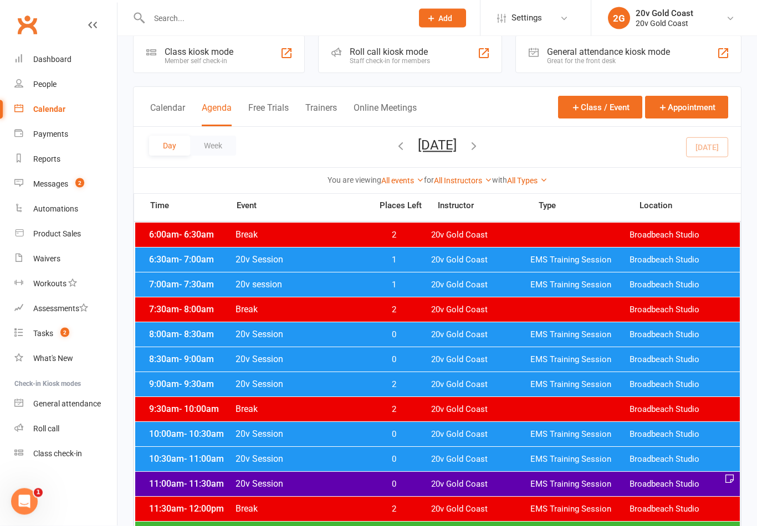
scroll to position [28, 0]
